Goal: Check status: Check status

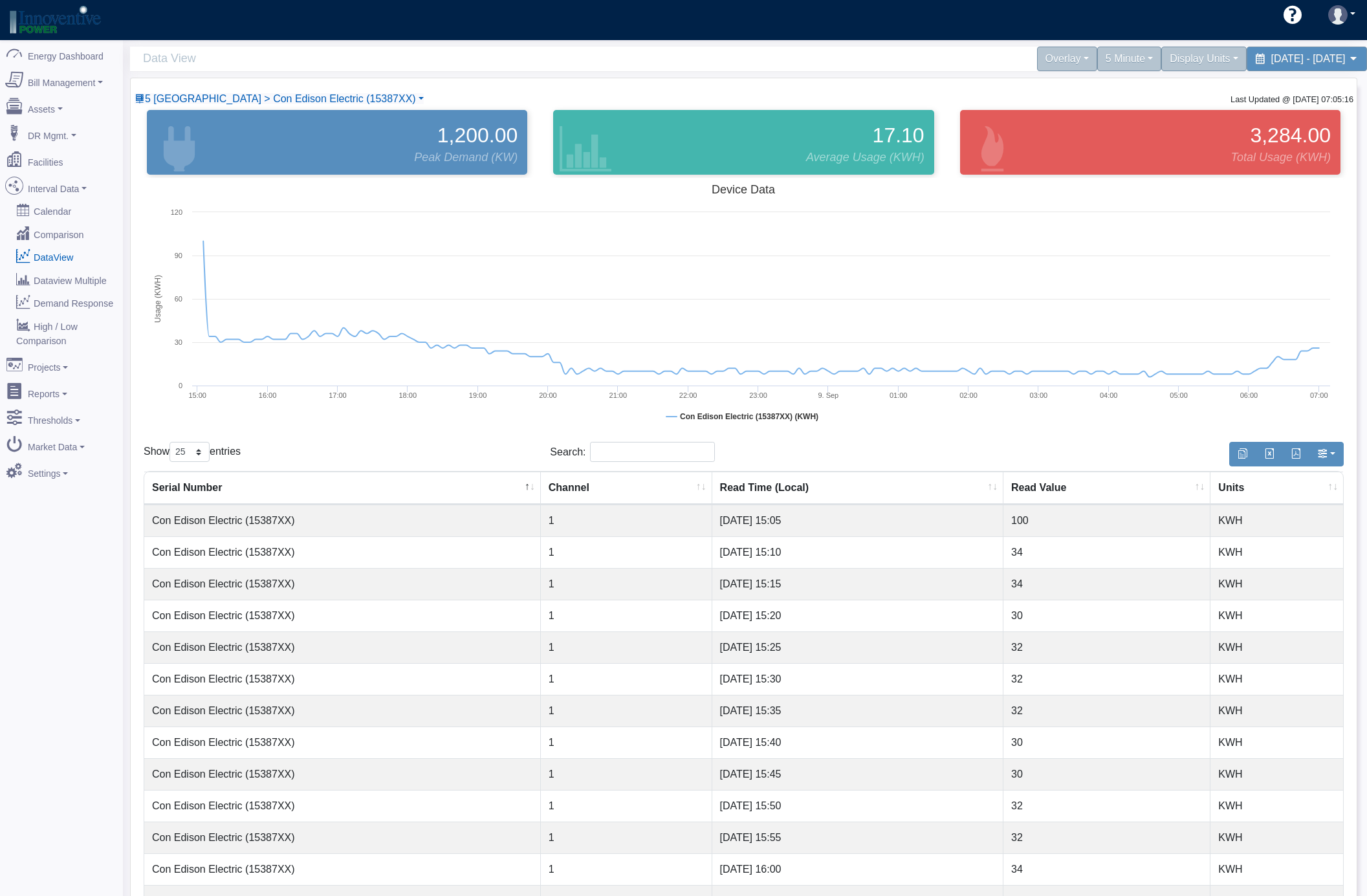
select select "25"
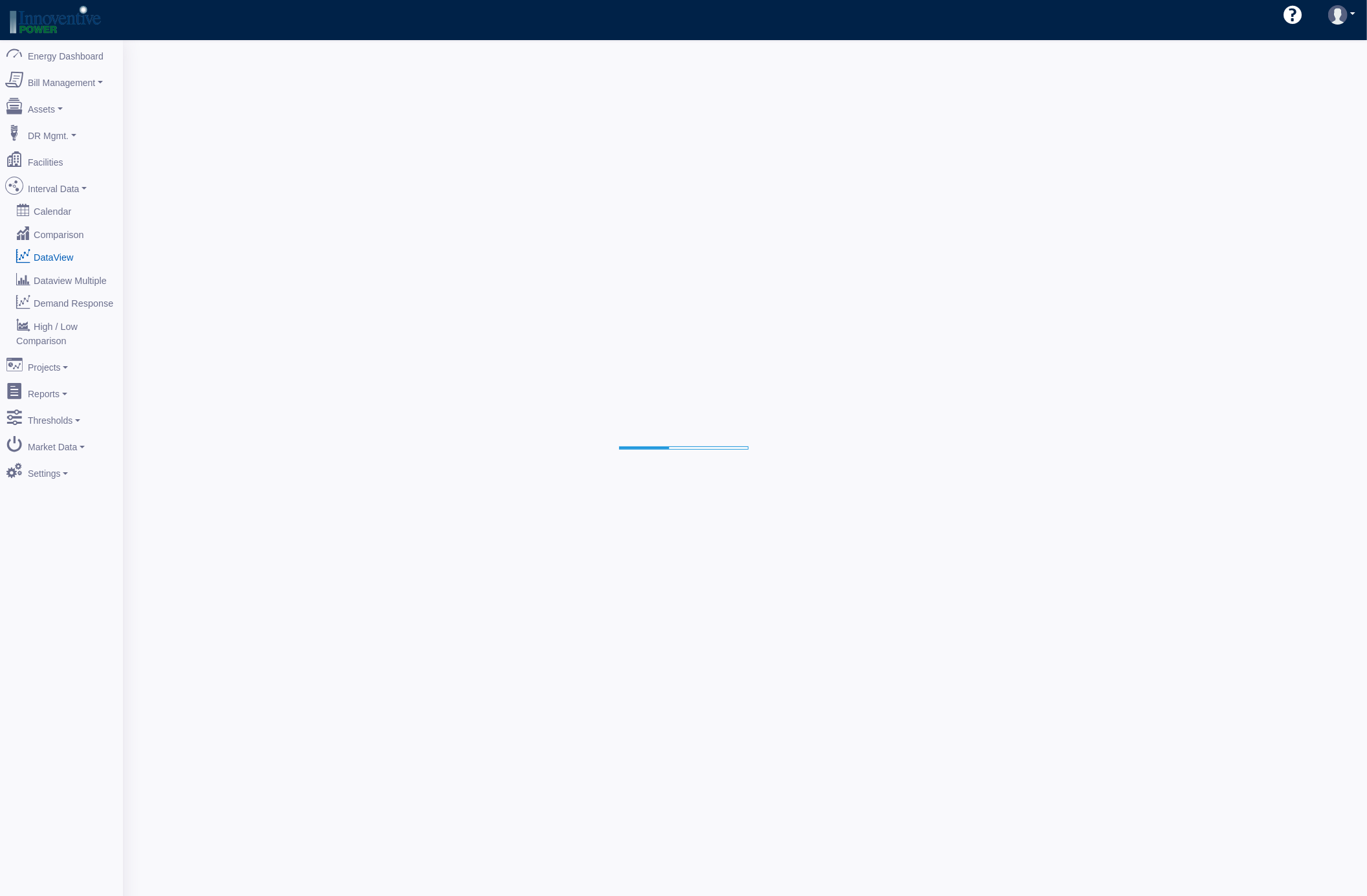
select select "25"
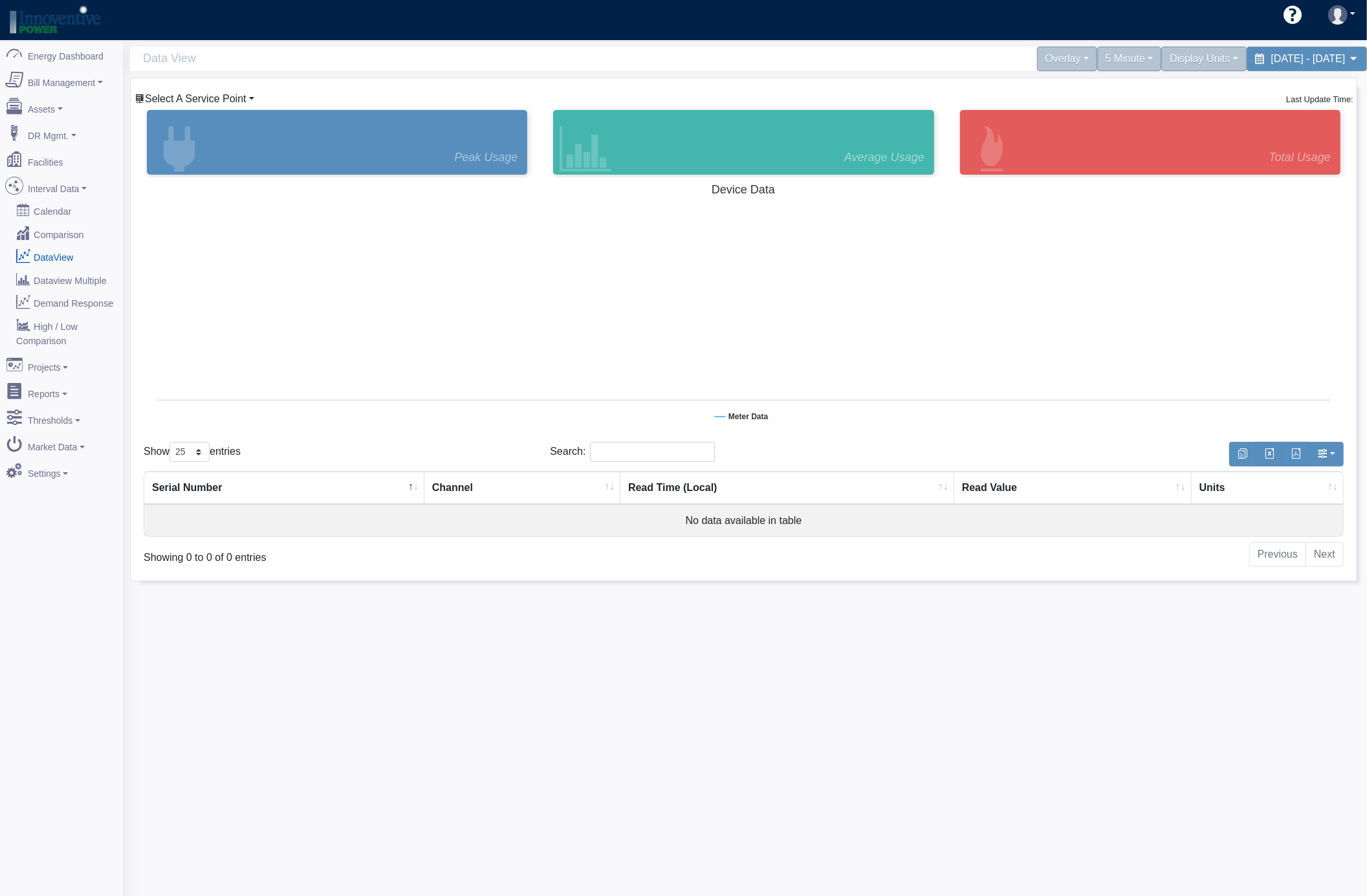
click at [206, 96] on span "Select A Service Point" at bounding box center [196, 99] width 101 height 11
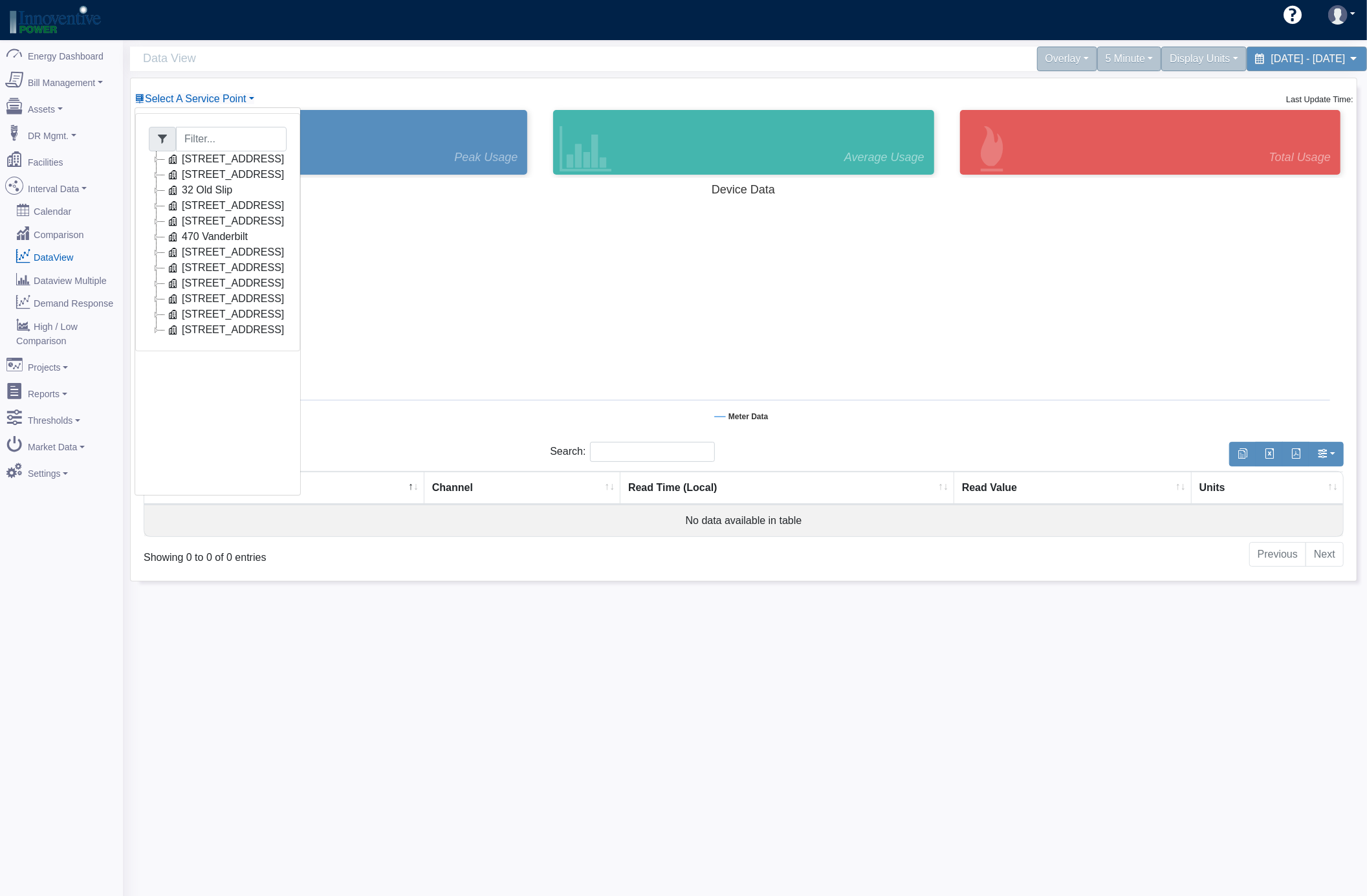
click at [159, 255] on icon at bounding box center [156, 252] width 15 height 15
click at [281, 270] on link "Con Edison Electric (15387XX)" at bounding box center [262, 267] width 164 height 15
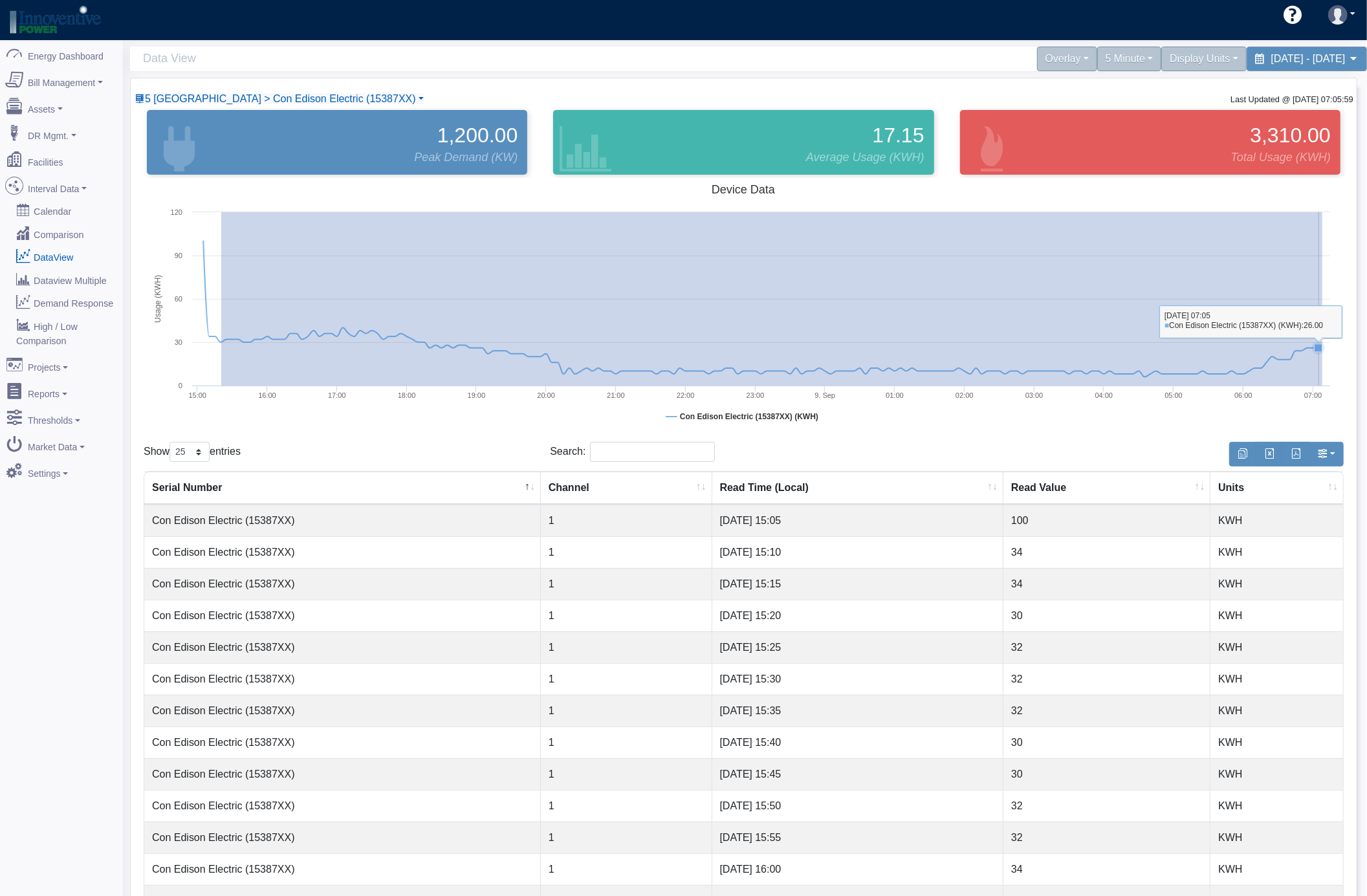
drag, startPoint x: 221, startPoint y: 327, endPoint x: 1322, endPoint y: 321, distance: 1101.0
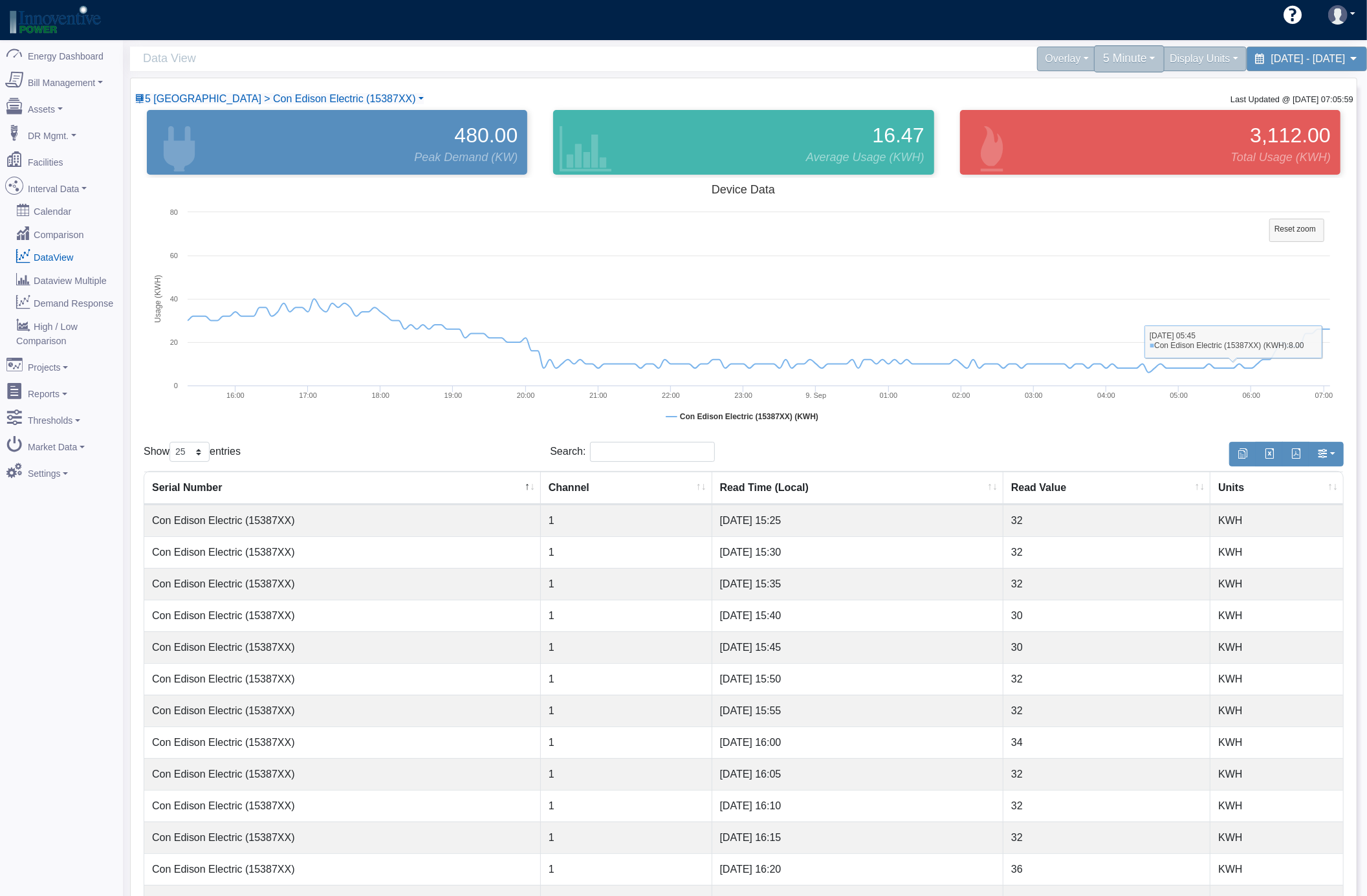
click at [1094, 63] on div "5 Minute" at bounding box center [1129, 59] width 70 height 28
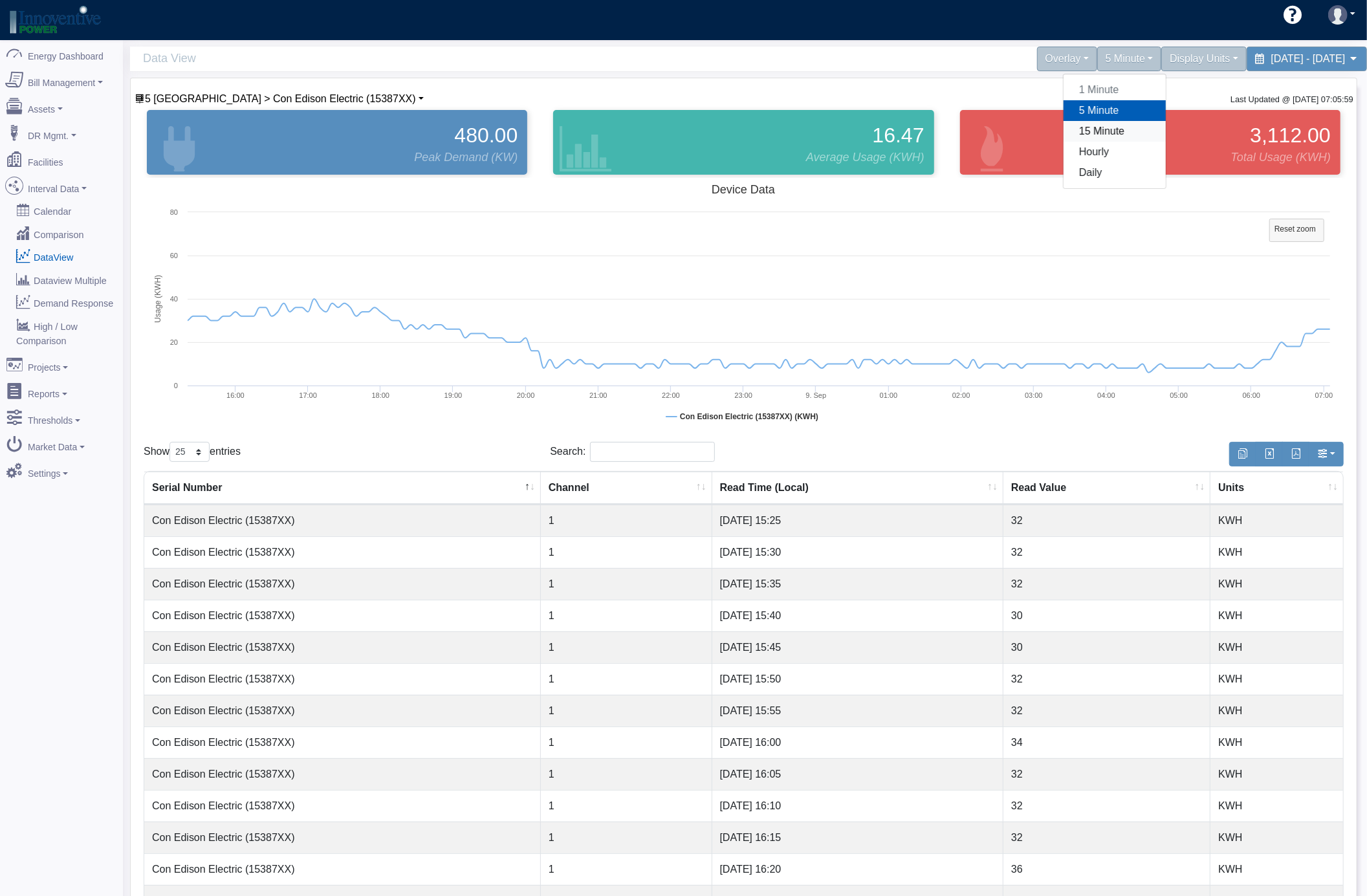
click at [1063, 133] on link "15 Minute" at bounding box center [1114, 131] width 102 height 21
click at [1087, 58] on div "15 Minute" at bounding box center [1126, 59] width 77 height 28
click at [1063, 102] on link "5 Minute" at bounding box center [1114, 110] width 102 height 21
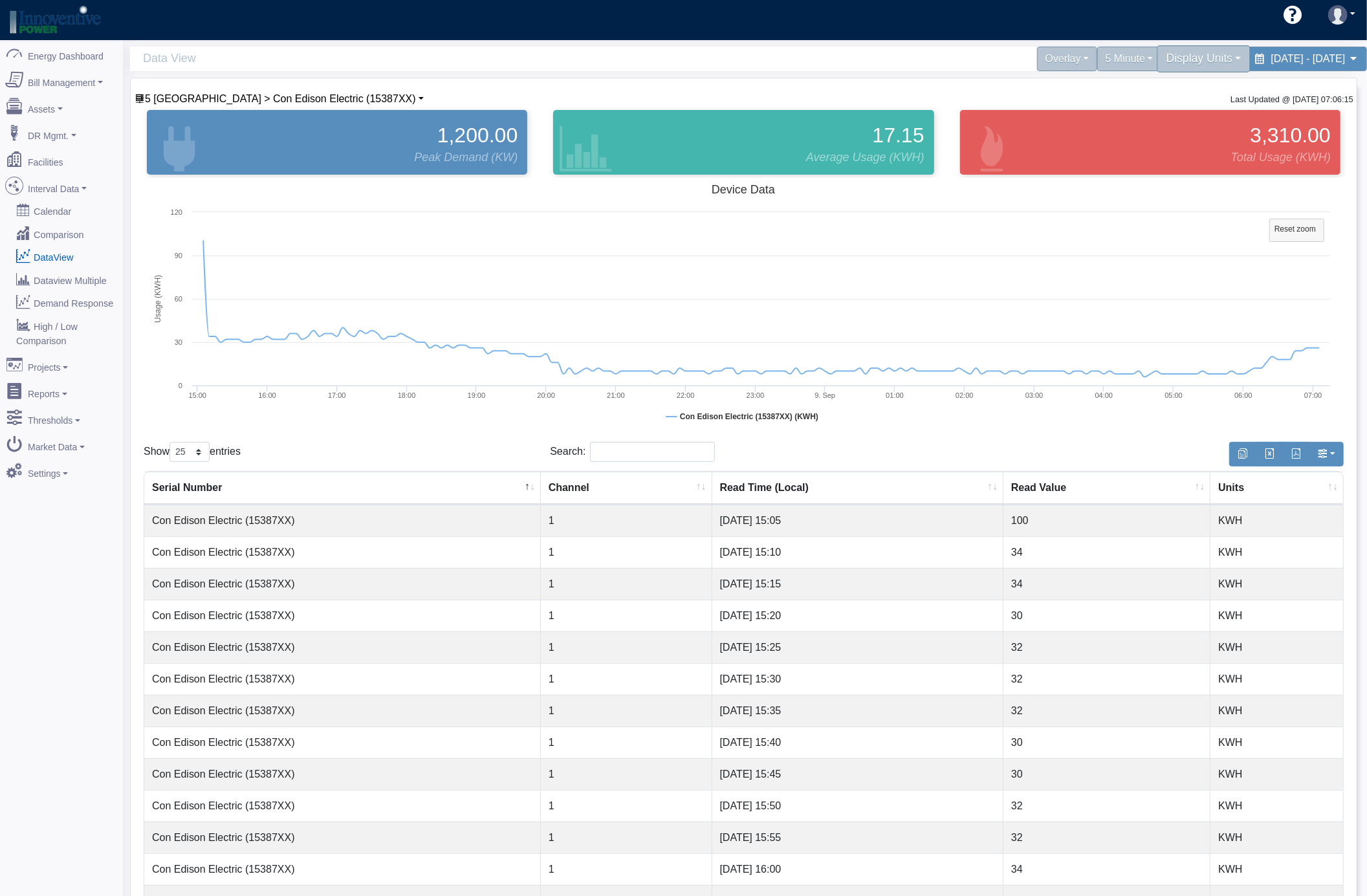
click at [1158, 64] on div "Display Units" at bounding box center [1204, 59] width 93 height 28
click at [1147, 88] on link "kW" at bounding box center [1197, 90] width 102 height 21
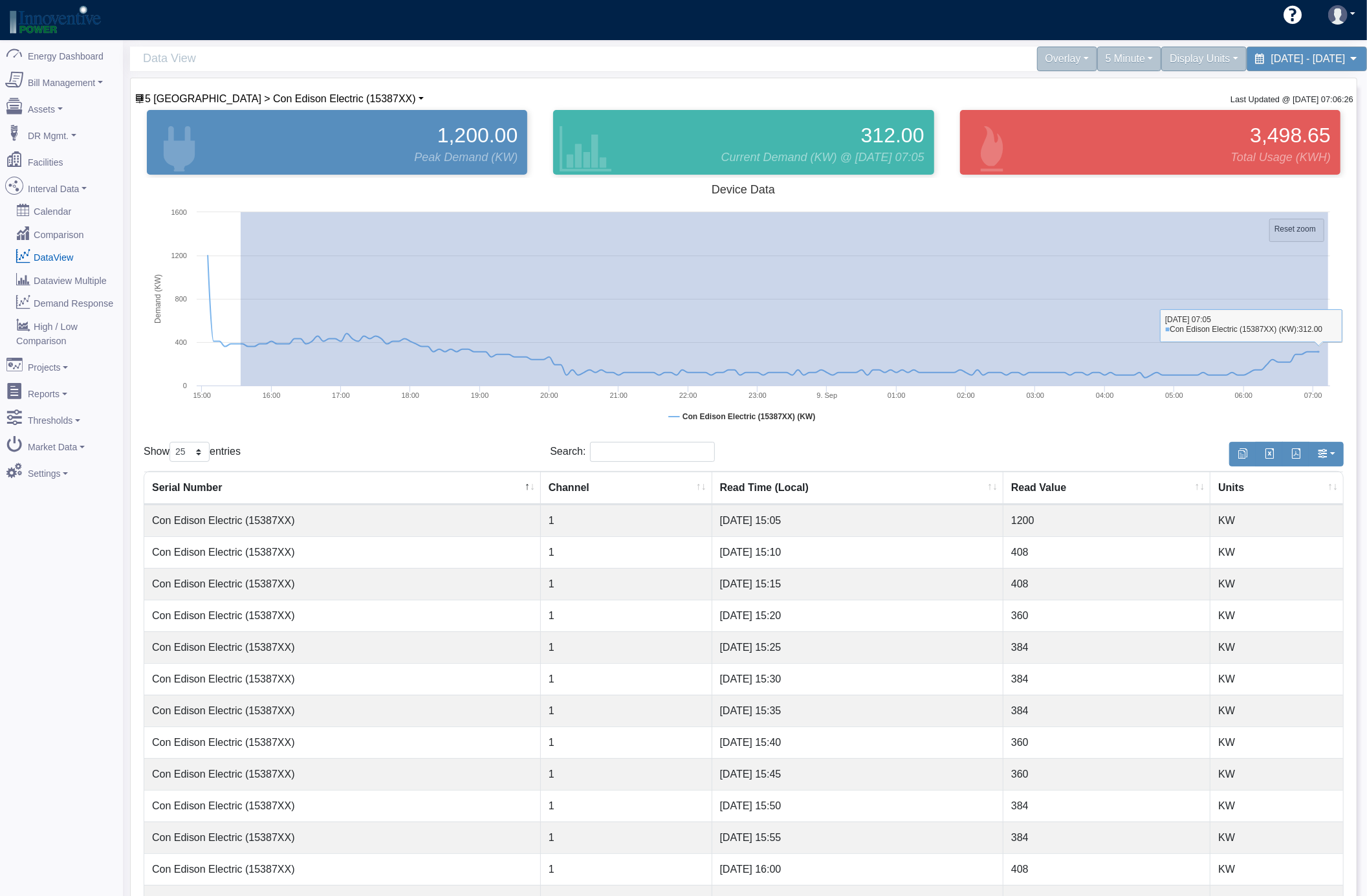
drag, startPoint x: 241, startPoint y: 293, endPoint x: 1379, endPoint y: 282, distance: 1138.1
click at [1366, 282] on html "23c01a91-d2a3-4a4d-a175-509697859dc4 cgruber@innoventivepower.com cgruber@innov…" at bounding box center [683, 448] width 1367 height 896
